Goal: Task Accomplishment & Management: Manage account settings

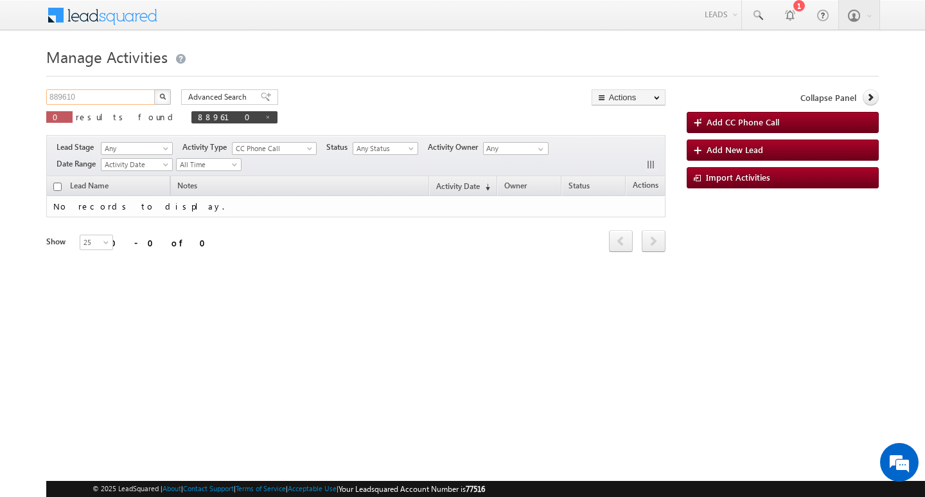
click at [128, 97] on input "889610" at bounding box center [101, 96] width 110 height 15
type input "Search Activities"
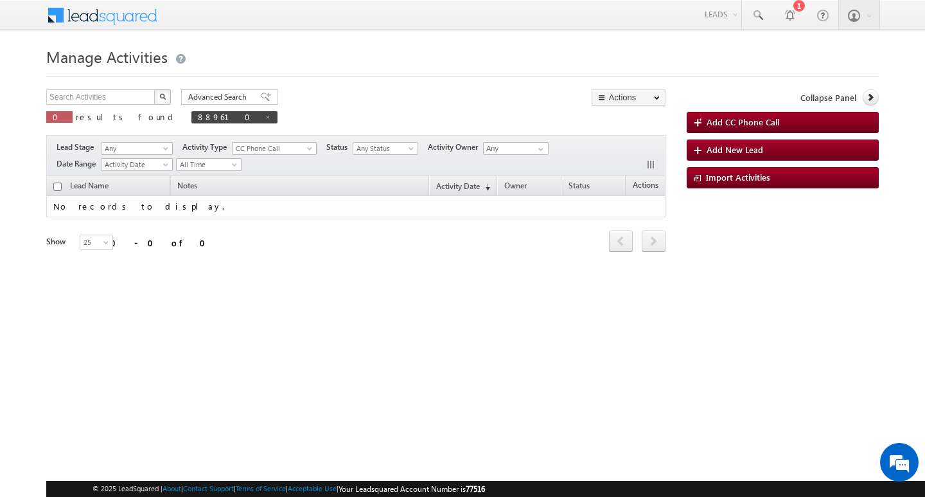
click at [107, 88] on div "Manage Activities Search Activities X 0 results found 889610 Advanced Search Ad…" at bounding box center [462, 203] width 833 height 321
click at [107, 89] on input "text" at bounding box center [101, 96] width 110 height 15
paste input "948889"
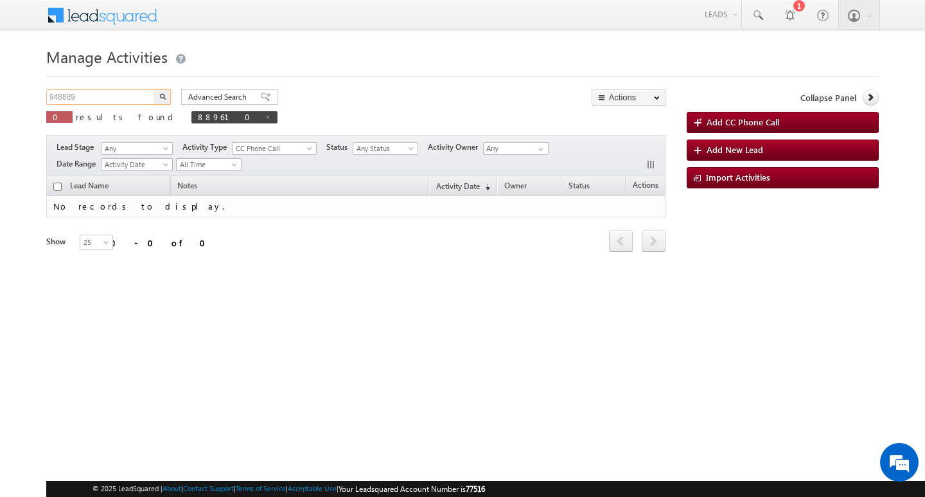
type input "948889"
click at [154, 89] on button "button" at bounding box center [162, 96] width 17 height 15
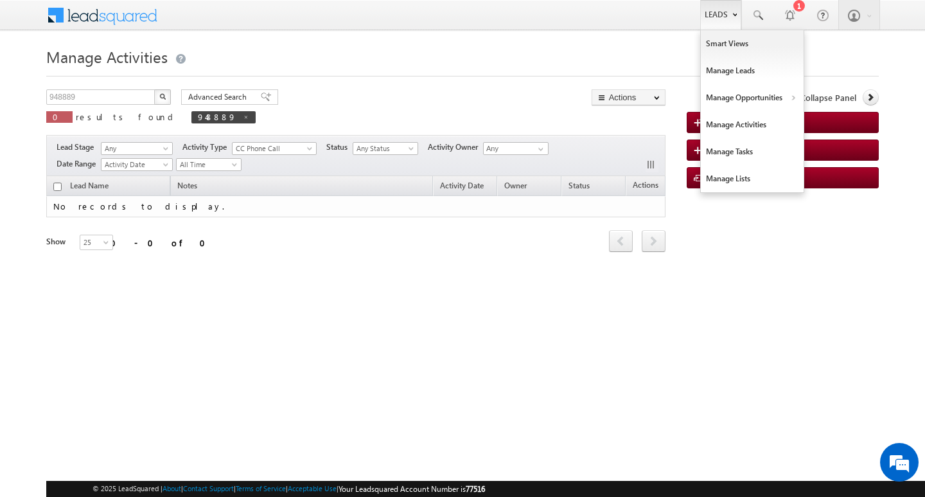
click at [723, 16] on link "Leads" at bounding box center [720, 15] width 41 height 30
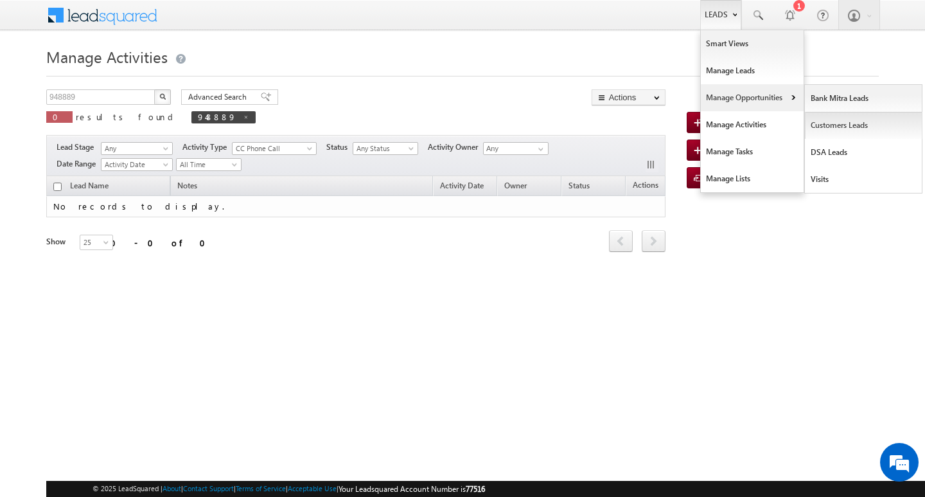
click at [831, 126] on link "Customers Leads" at bounding box center [864, 125] width 118 height 27
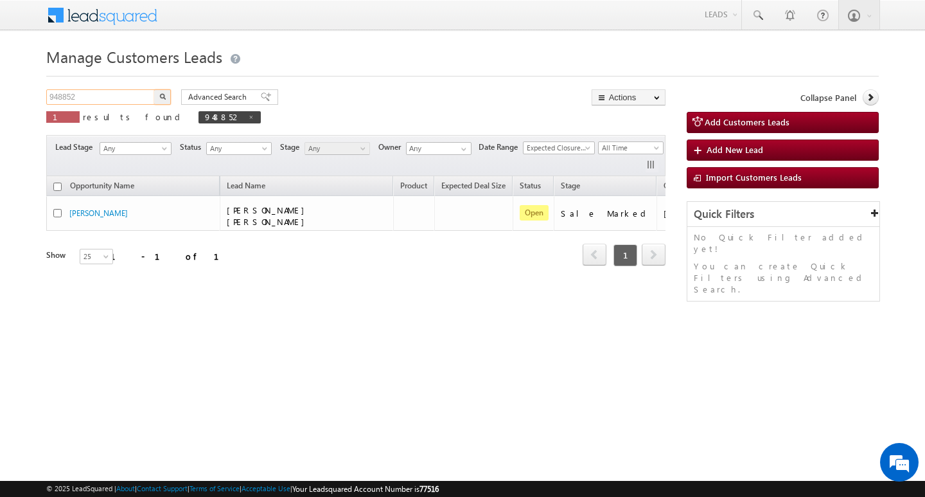
click at [84, 93] on input "948852" at bounding box center [101, 96] width 110 height 15
paste input "948889"
type input "948889"
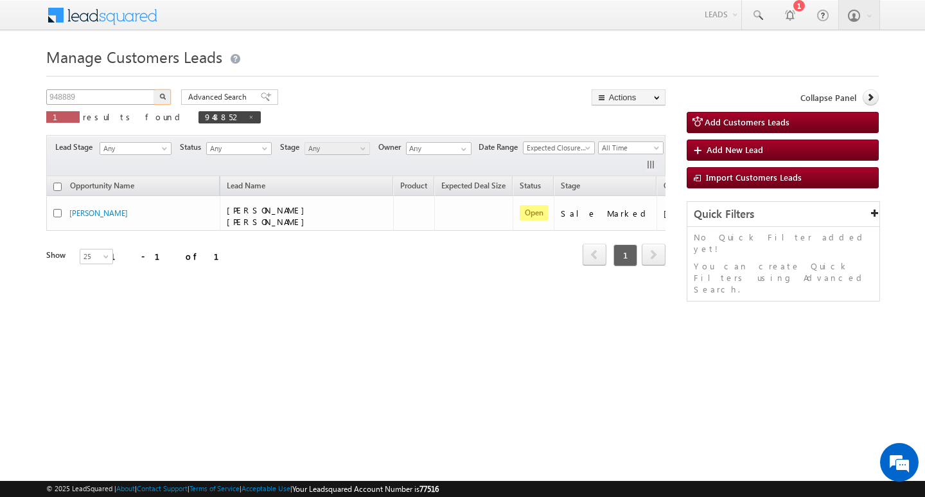
click at [154, 89] on button "button" at bounding box center [162, 96] width 17 height 15
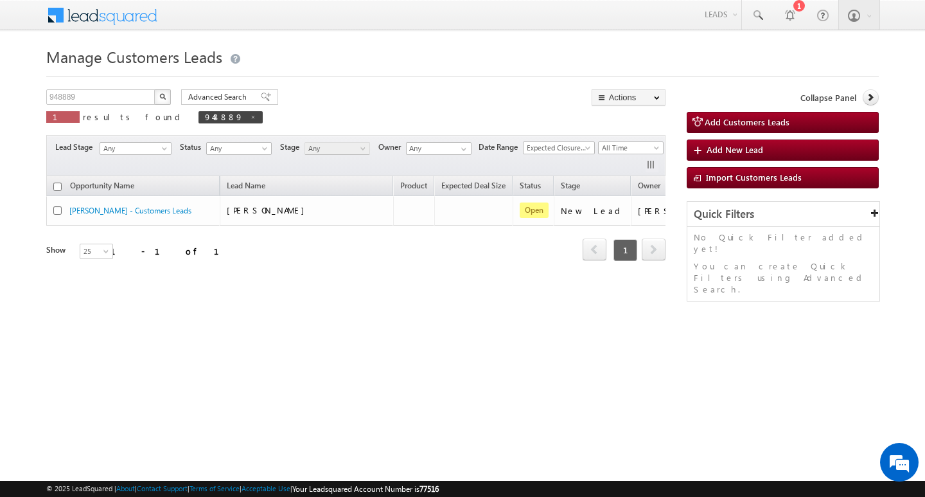
scroll to position [0, 52]
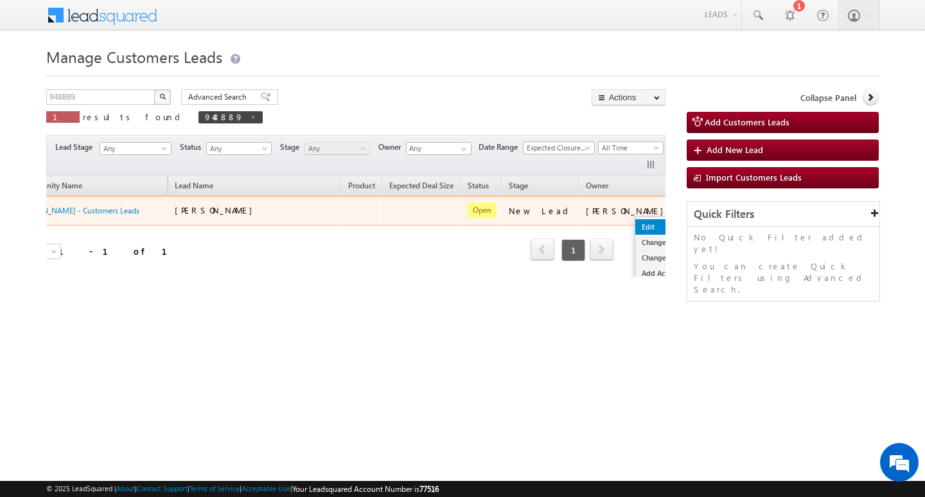
click at [635, 220] on link "Edit" at bounding box center [667, 226] width 64 height 15
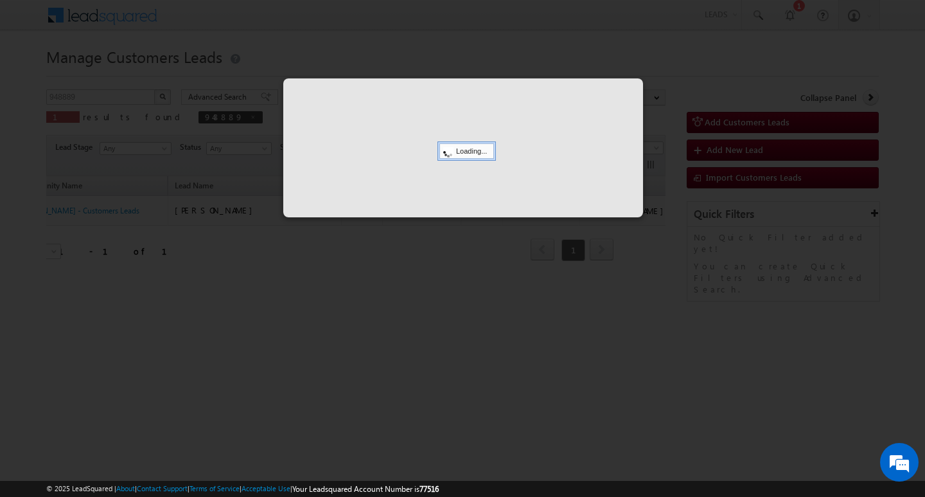
scroll to position [0, 0]
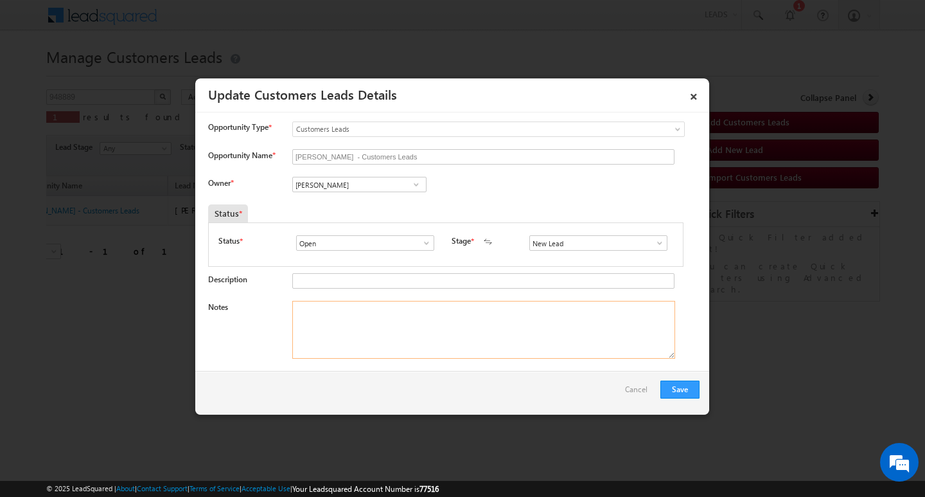
click at [506, 348] on textarea "Notes" at bounding box center [483, 330] width 383 height 58
click at [653, 247] on span at bounding box center [659, 243] width 13 height 10
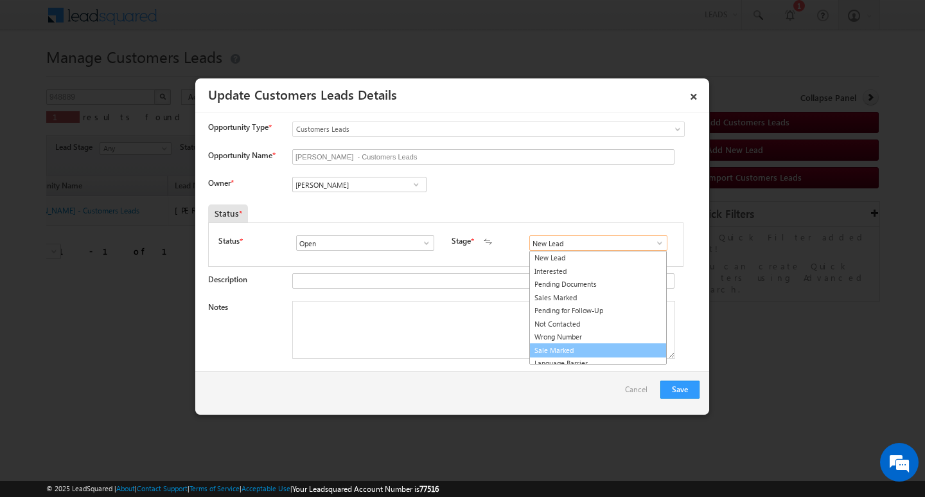
click at [599, 352] on link "Sale Marked" at bounding box center [597, 350] width 137 height 15
type input "Sale Marked"
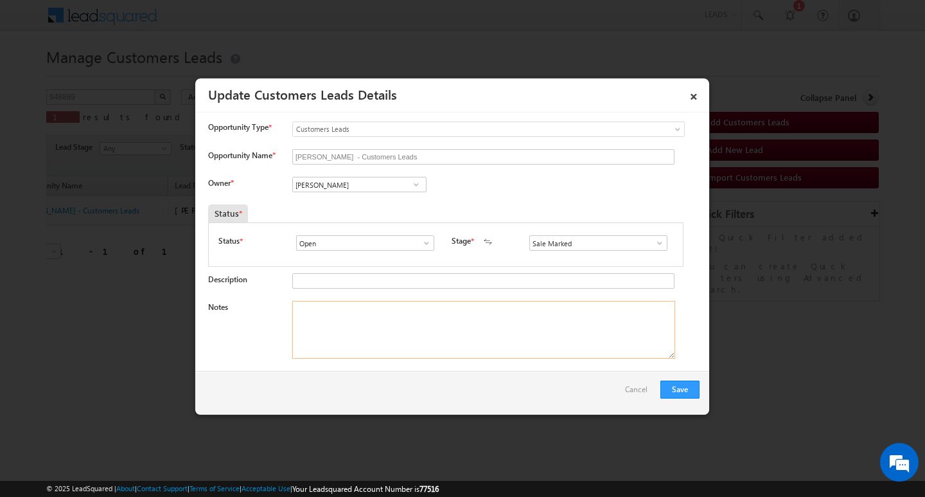
click at [461, 330] on textarea "Notes" at bounding box center [483, 330] width 383 height 58
click at [366, 192] on input "Vikas Halwai" at bounding box center [359, 184] width 134 height 15
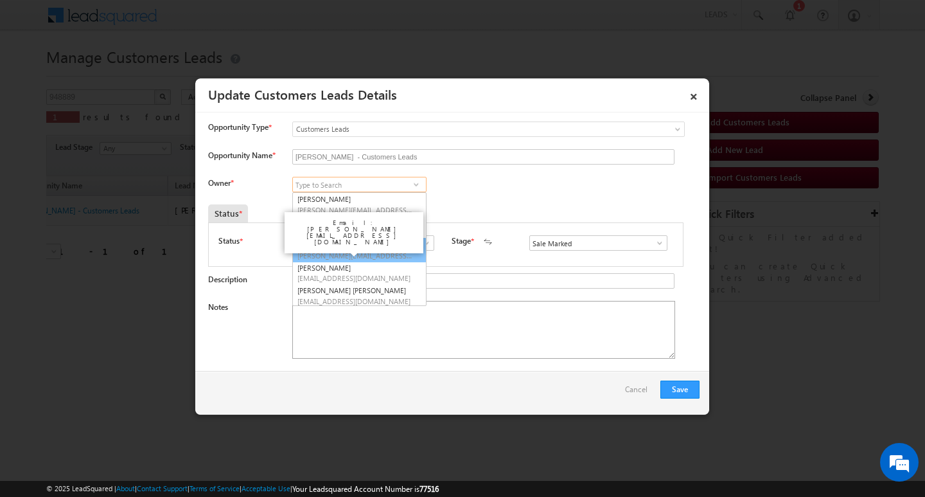
scroll to position [3, 0]
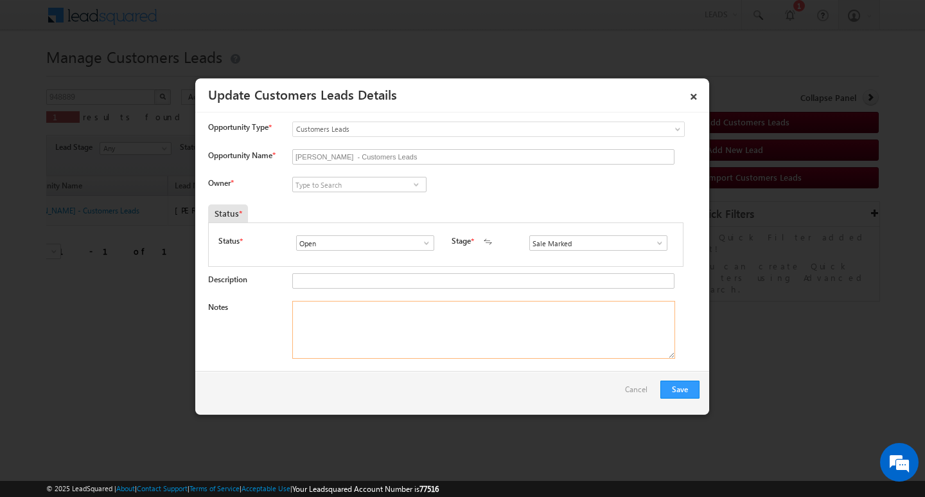
click at [473, 341] on textarea "Notes" at bounding box center [483, 330] width 383 height 58
click at [388, 188] on input at bounding box center [359, 184] width 134 height 15
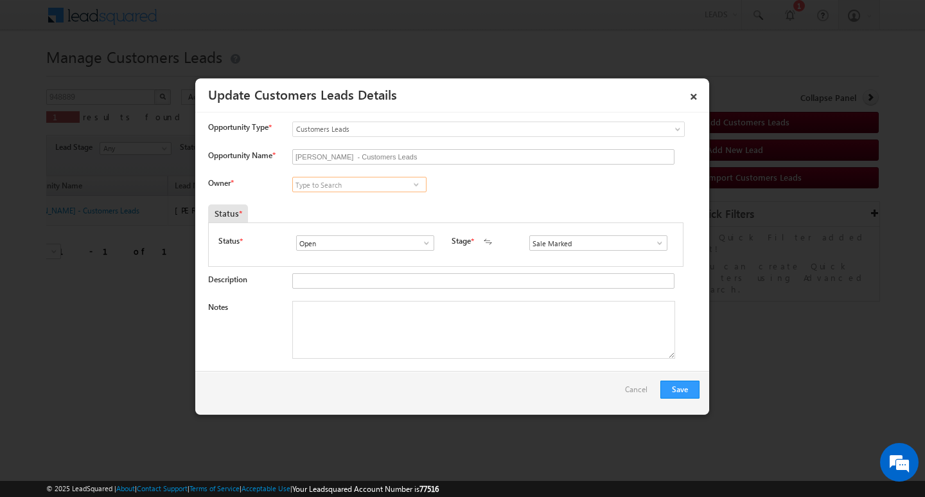
click at [388, 188] on input at bounding box center [359, 184] width 134 height 15
click at [412, 187] on span at bounding box center [416, 184] width 13 height 10
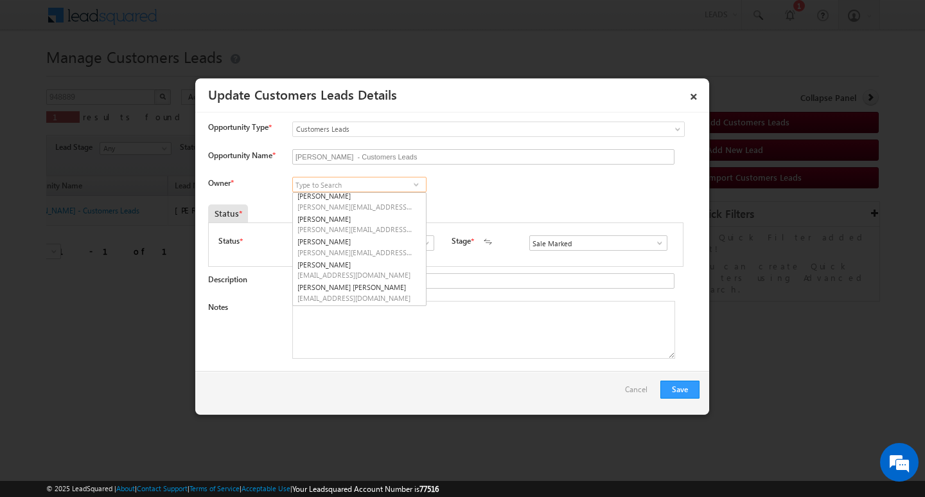
scroll to position [0, 0]
click at [468, 313] on textarea "Notes" at bounding box center [483, 330] width 383 height 58
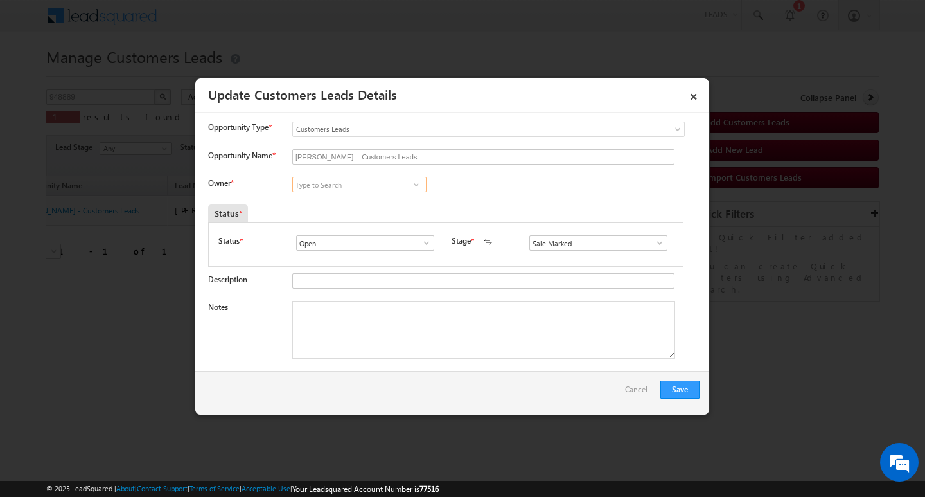
click at [330, 186] on input at bounding box center [359, 184] width 134 height 15
click at [357, 187] on input at bounding box center [359, 184] width 134 height 15
paste input "Santosh Kanwer"
type input "S"
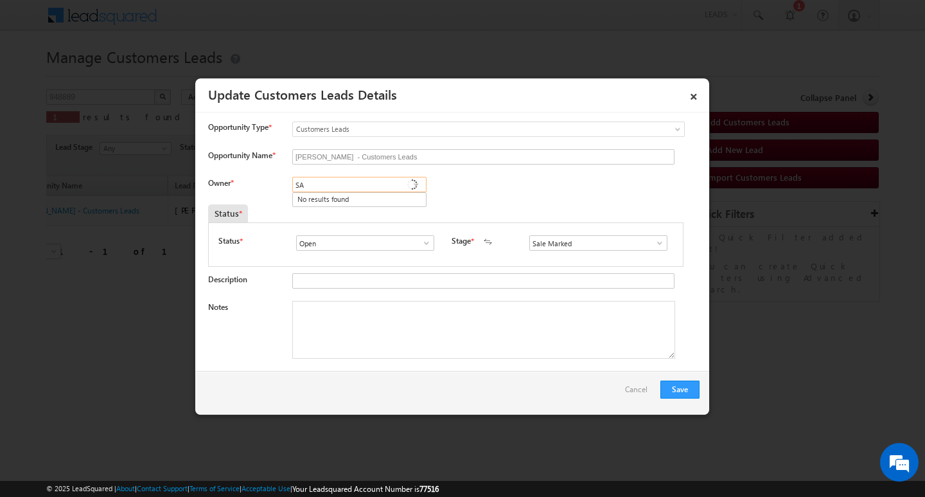
type input "S"
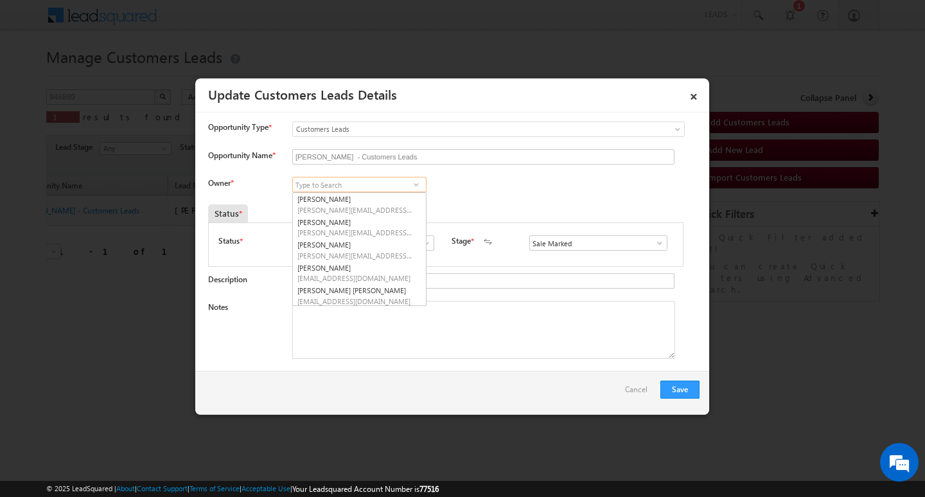
paste input "Santosh Kanwer"
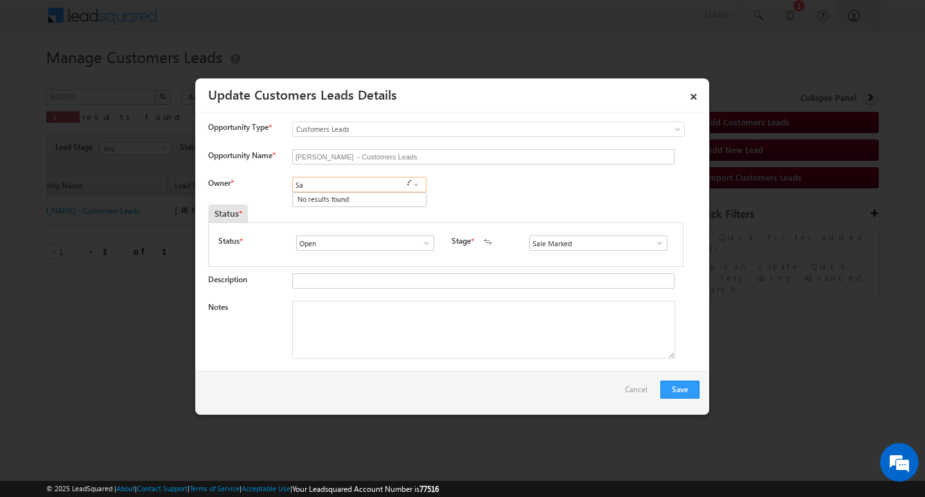
type input "S"
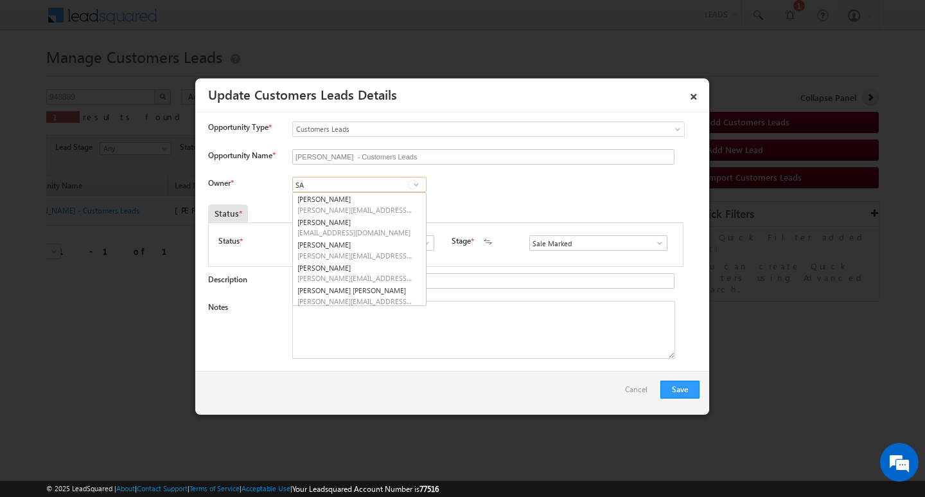
type input "S"
type input "s"
click at [348, 279] on span "pritam.kumar@sgrlimited.in" at bounding box center [355, 278] width 116 height 10
type input "P"
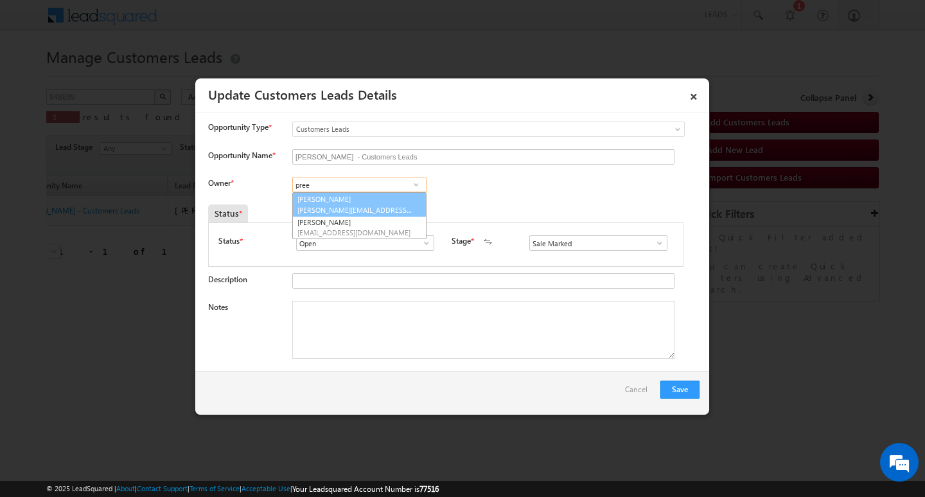
click at [364, 195] on link "Preetam Sharma preetam.sharma@sgrlimited.in" at bounding box center [359, 204] width 134 height 24
type input "Preetam Sharma"
click at [516, 327] on textarea "Notes" at bounding box center [483, 330] width 383 height 58
click at [407, 333] on textarea "Notes" at bounding box center [483, 330] width 383 height 58
paste textarea "2L/ LAKH Customer required top-up loan address Jaipur"
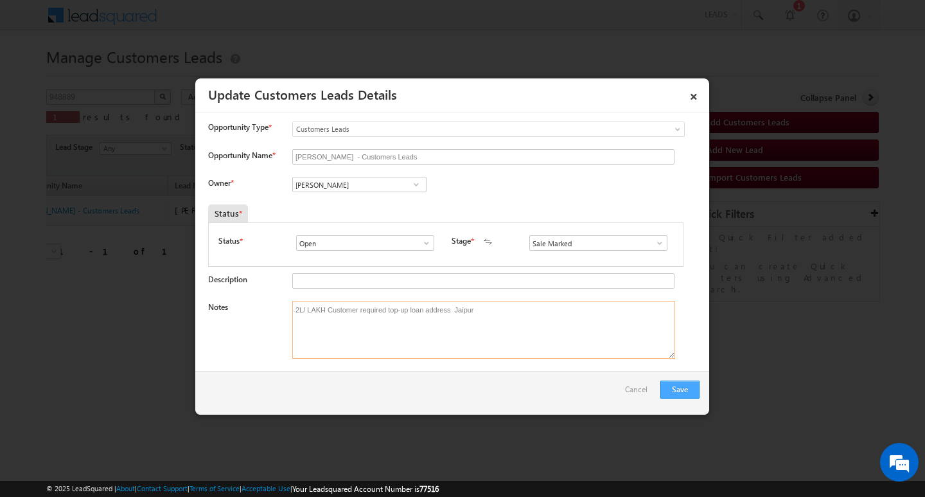
type textarea "2L/ LAKH Customer required top-up loan address Jaipur"
click at [675, 395] on button "Save" at bounding box center [679, 389] width 39 height 18
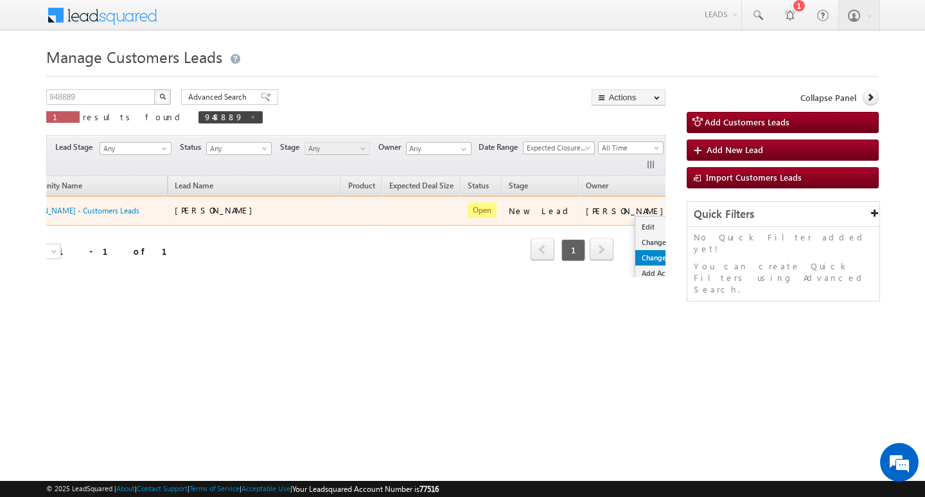
click at [635, 257] on link "Change Stage" at bounding box center [667, 257] width 64 height 15
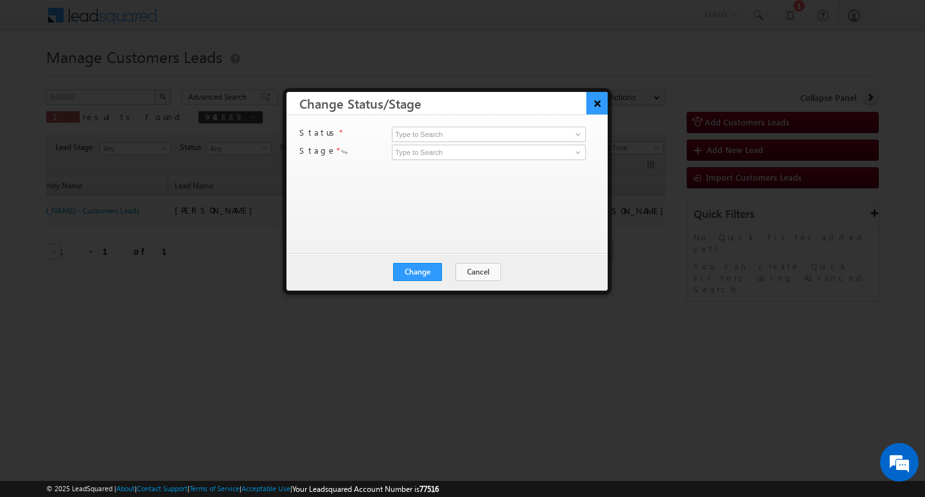
click at [596, 112] on button "×" at bounding box center [597, 103] width 21 height 22
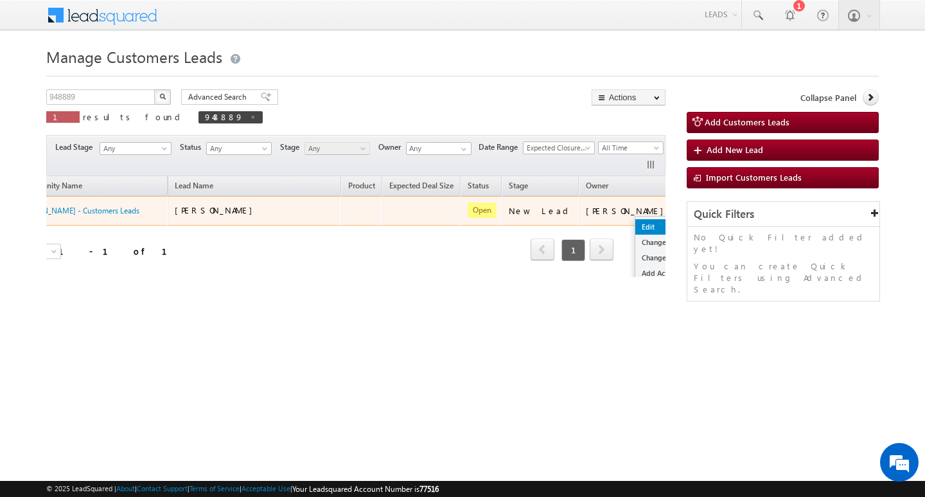
click at [635, 219] on link "Edit" at bounding box center [667, 226] width 64 height 15
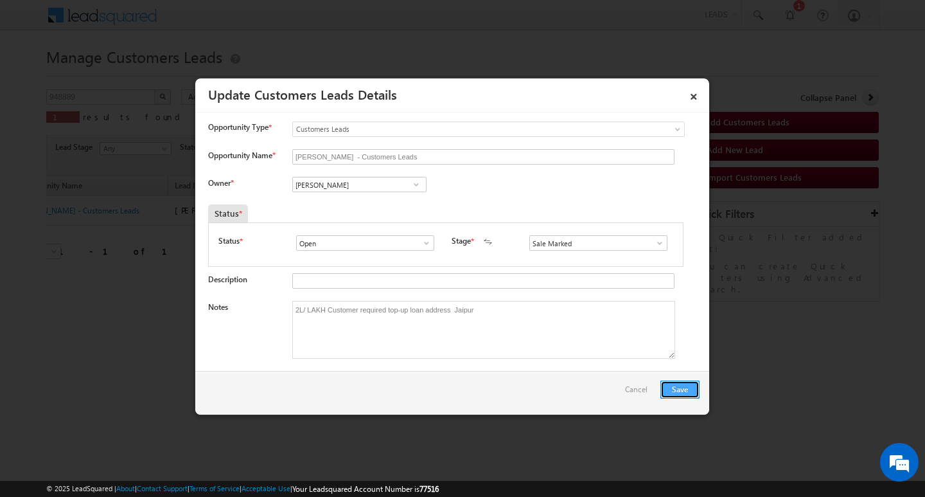
click at [681, 385] on button "Save" at bounding box center [679, 389] width 39 height 18
